Goal: Information Seeking & Learning: Learn about a topic

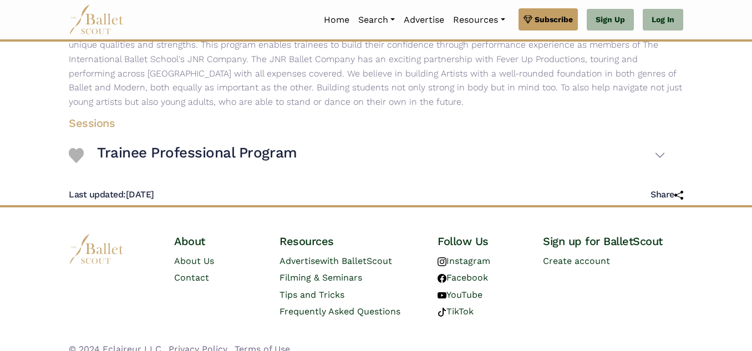
scroll to position [237, 0]
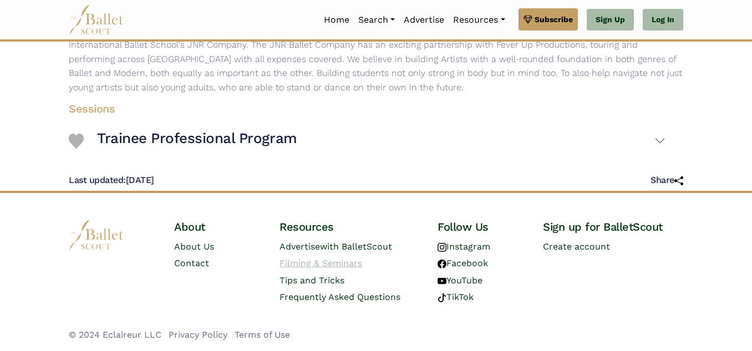
click at [306, 262] on link "Filming & Seminars" at bounding box center [320, 263] width 83 height 11
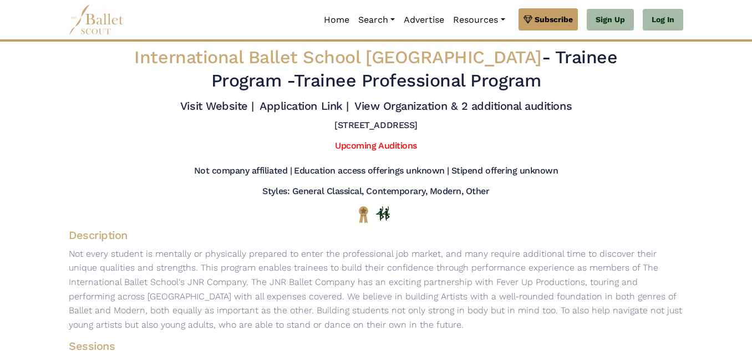
drag, startPoint x: 130, startPoint y: 58, endPoint x: 510, endPoint y: 89, distance: 380.5
click at [510, 89] on h2 "International Ballet School Stockholm - Trainee Program - Trainee Professional …" at bounding box center [375, 69] width 509 height 46
copy h2 "International Ballet School Stockholm - Trainee Program - Trainee Professional …"
click at [380, 140] on link "Upcoming Auditions" at bounding box center [376, 145] width 82 height 11
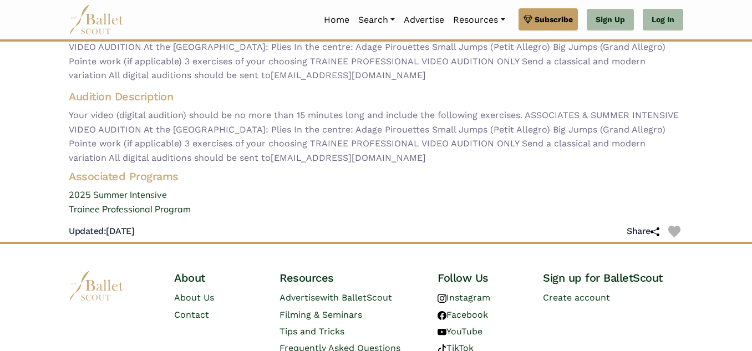
scroll to position [161, 0]
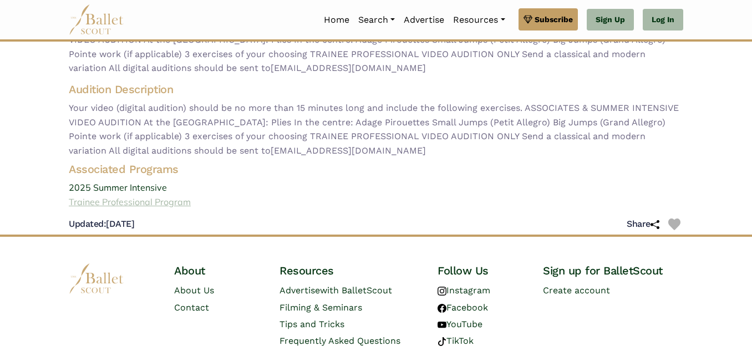
click at [134, 200] on link "Trainee Professional Program" at bounding box center [376, 202] width 632 height 14
